Goal: Navigation & Orientation: Go to known website

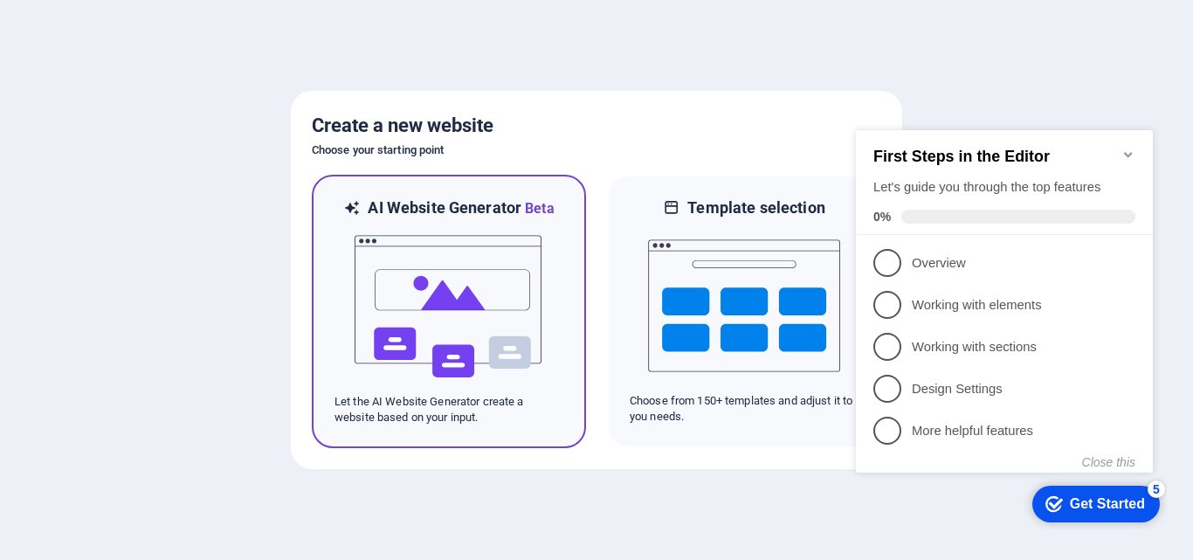
click at [500, 321] on img at bounding box center [449, 306] width 192 height 175
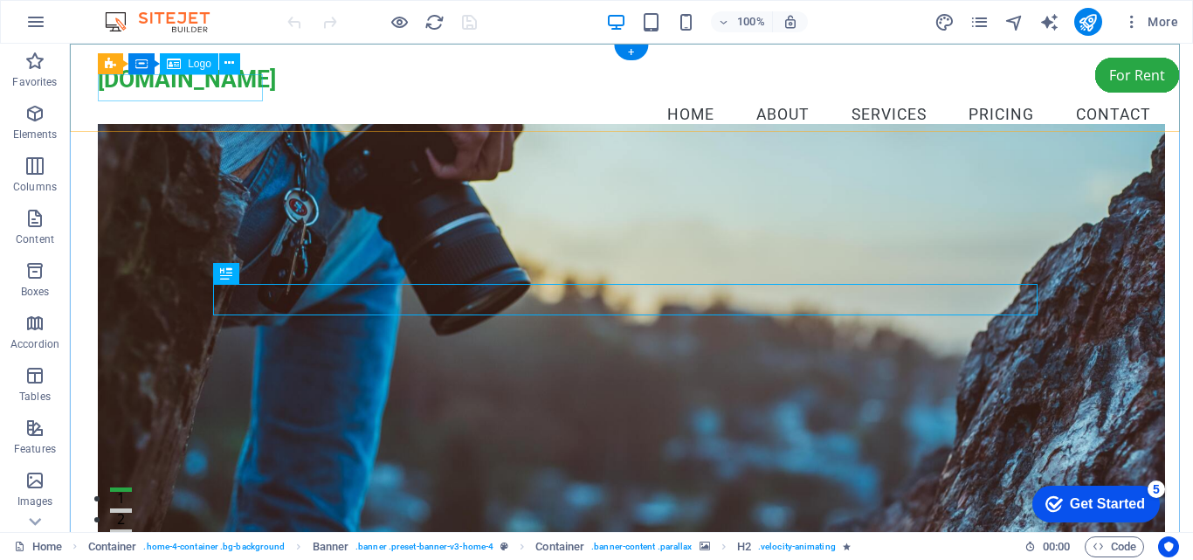
click at [141, 86] on div "[DOMAIN_NAME]" at bounding box center [632, 80] width 1068 height 28
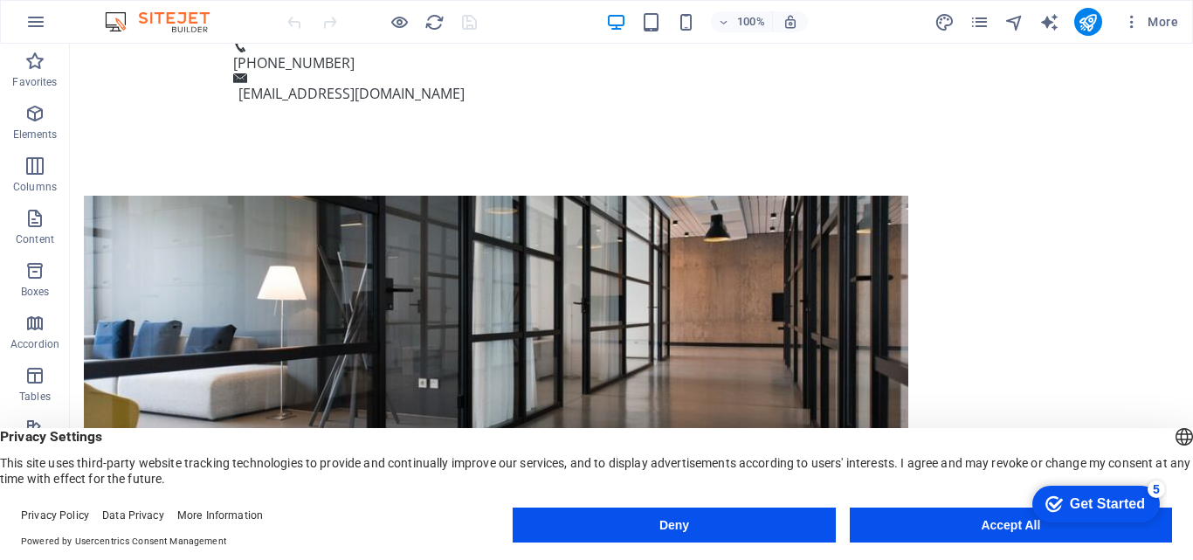
scroll to position [1223, 0]
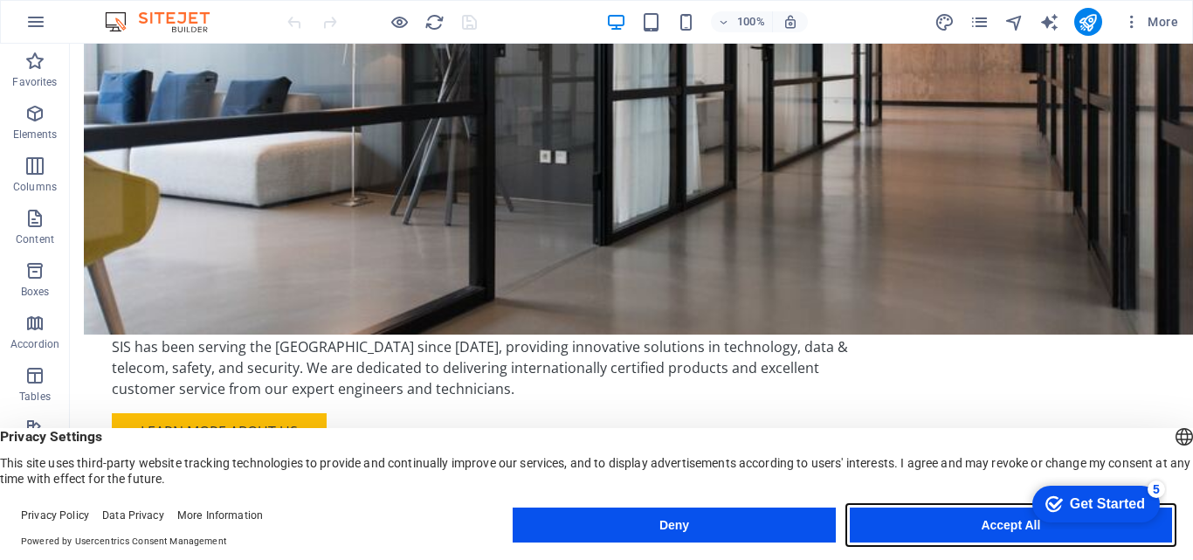
click at [894, 531] on button "Accept All" at bounding box center [1011, 525] width 322 height 35
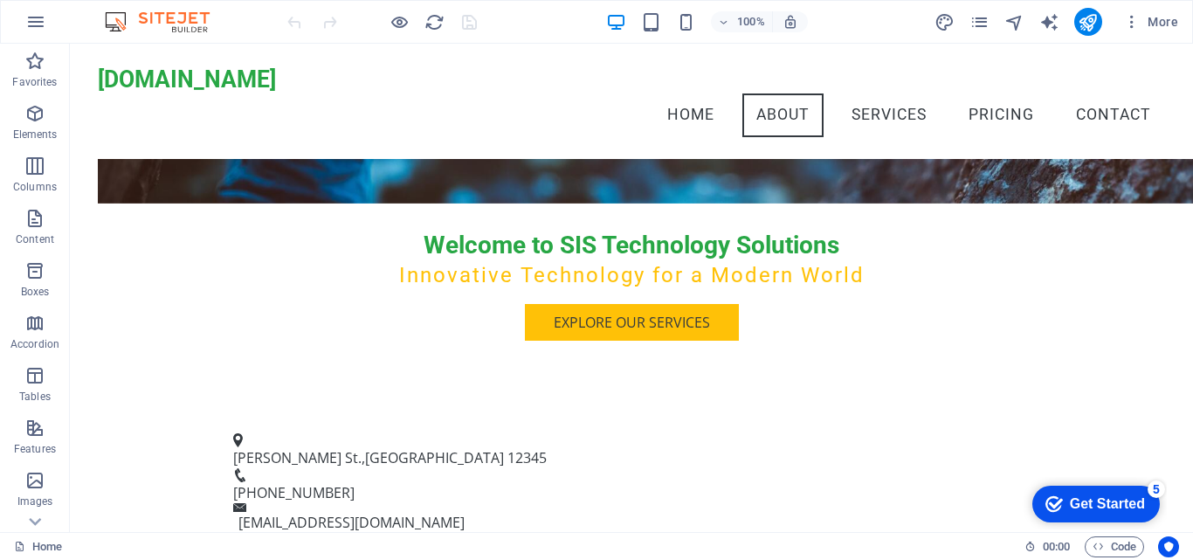
scroll to position [0, 0]
